Goal: Navigation & Orientation: Find specific page/section

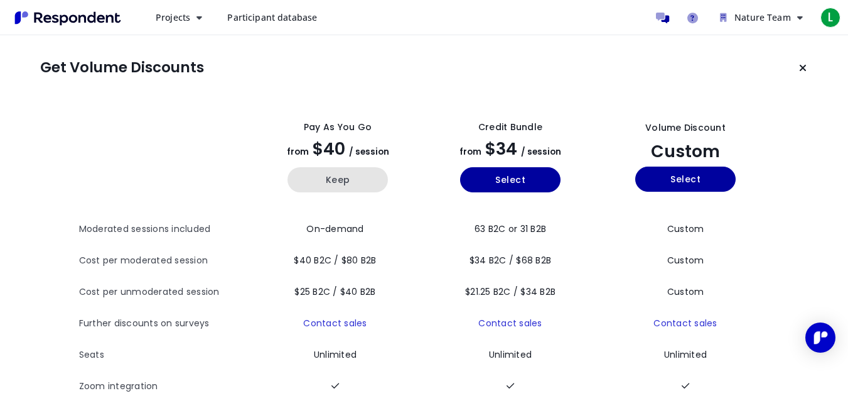
click at [326, 179] on button "Keep" at bounding box center [338, 179] width 100 height 25
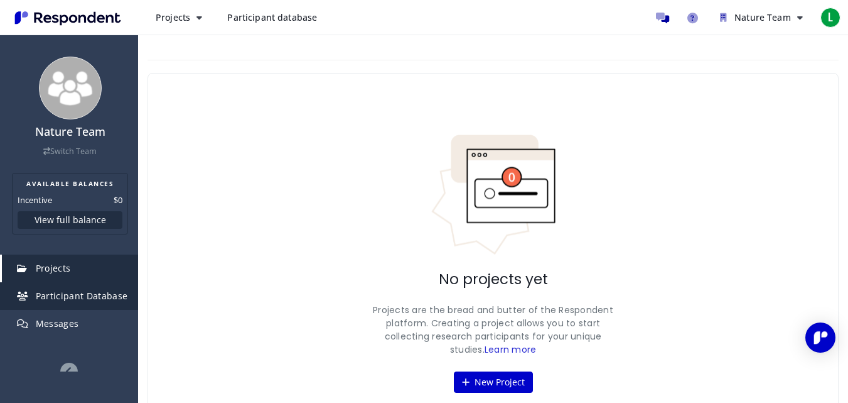
click at [75, 297] on span "Participant Database" at bounding box center [82, 296] width 92 height 12
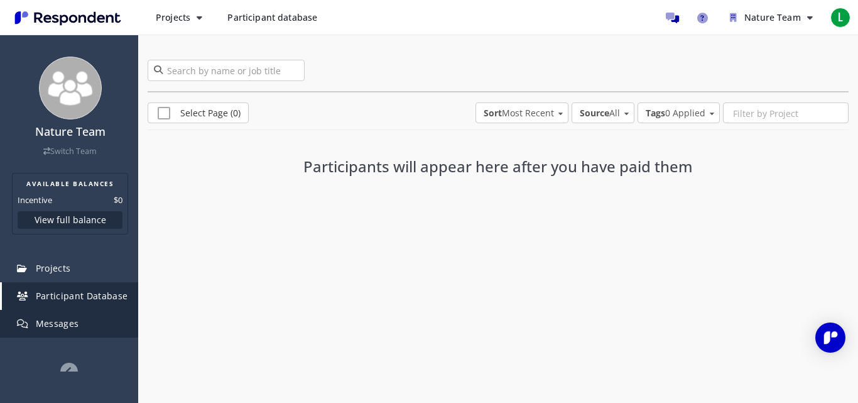
click at [78, 317] on span "Messages" at bounding box center [57, 323] width 43 height 12
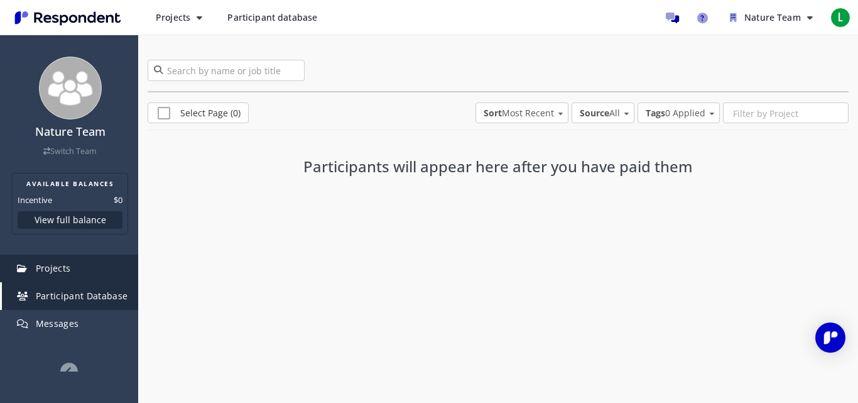
click at [102, 257] on link "Projects" at bounding box center [70, 268] width 136 height 28
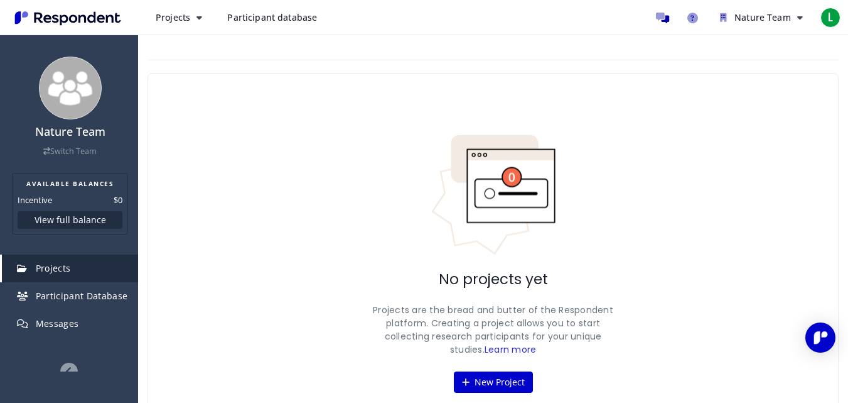
click at [273, 14] on span "Participant database" at bounding box center [272, 17] width 90 height 12
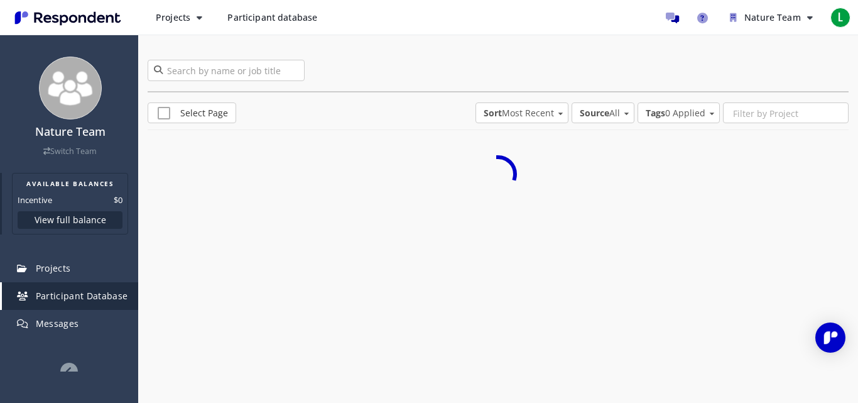
click at [61, 219] on button "View full balance" at bounding box center [70, 220] width 105 height 18
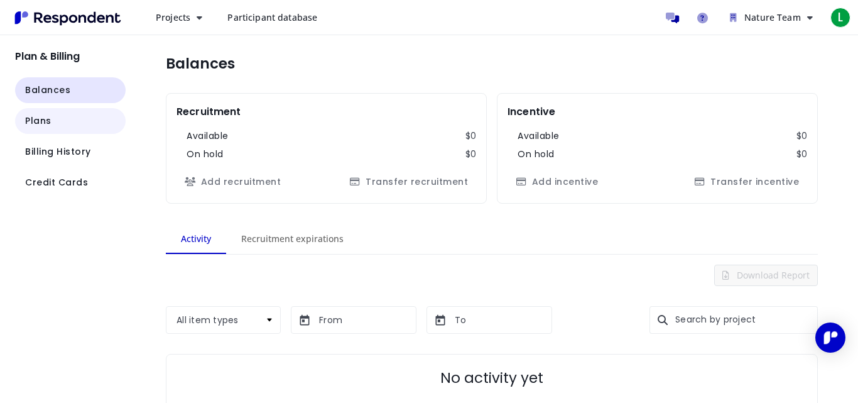
click at [70, 124] on button "Plans" at bounding box center [70, 121] width 111 height 26
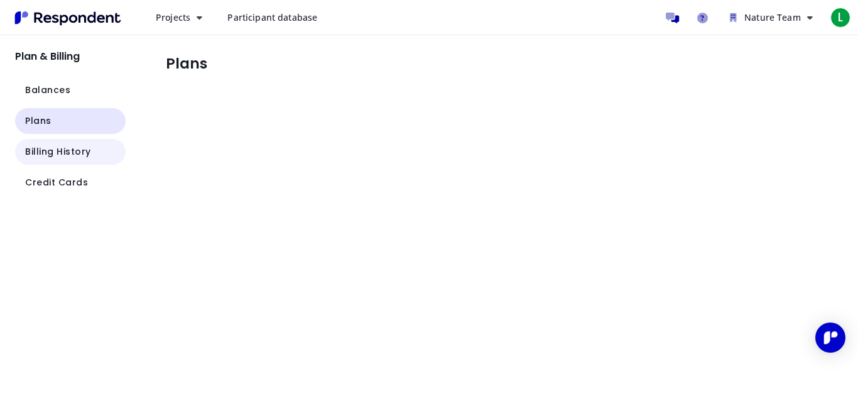
click at [88, 158] on span "Billing History" at bounding box center [58, 151] width 66 height 13
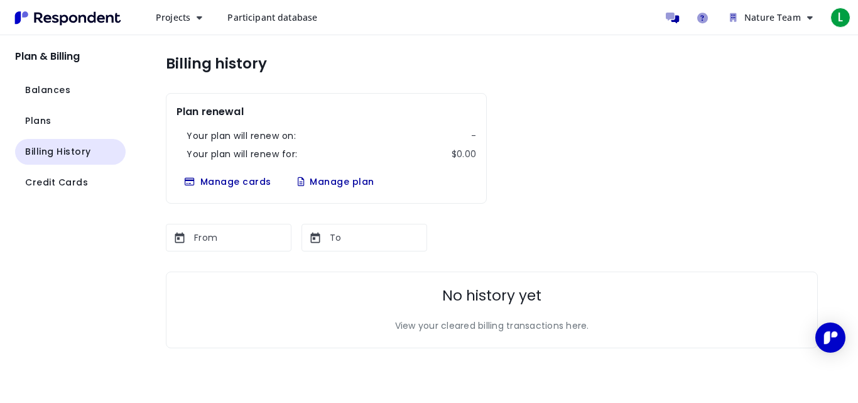
click at [262, 11] on link "Participant database" at bounding box center [272, 17] width 110 height 23
